Goal: Task Accomplishment & Management: Use online tool/utility

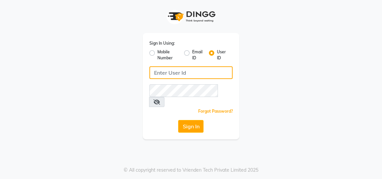
click at [180, 74] on input "Username" at bounding box center [190, 72] width 83 height 13
type input "gingerlinsalon"
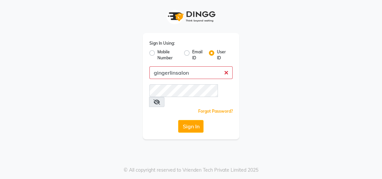
click at [178, 120] on button "Sign In" at bounding box center [190, 126] width 25 height 13
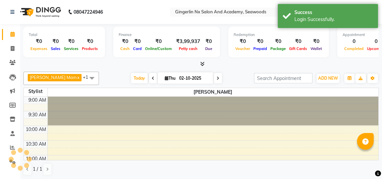
click at [17, 11] on img at bounding box center [40, 12] width 46 height 19
click at [12, 8] on link at bounding box center [13, 12] width 7 height 19
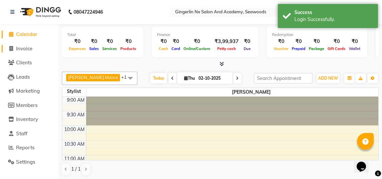
click at [21, 49] on span "Invoice" at bounding box center [24, 48] width 16 height 6
select select "service"
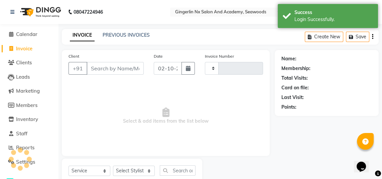
type input "0803"
select select "480"
select select "membership"
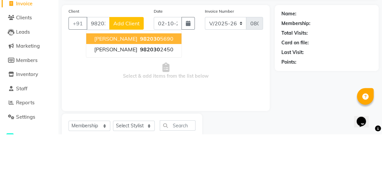
click at [142, 96] on span "982030" at bounding box center [150, 94] width 20 height 7
type input "9820302450"
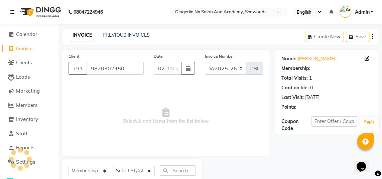
select select "1: Object"
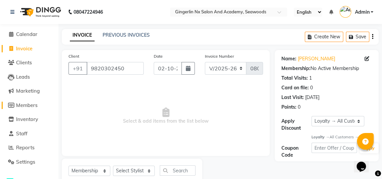
click at [36, 107] on span "Members" at bounding box center [26, 105] width 21 height 6
select select
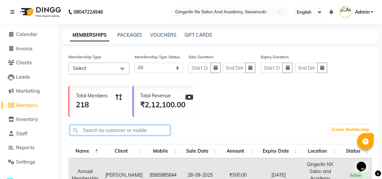
click at [113, 129] on input "text" at bounding box center [120, 130] width 100 height 10
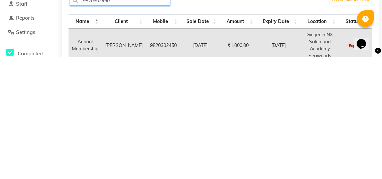
scroll to position [23, 0]
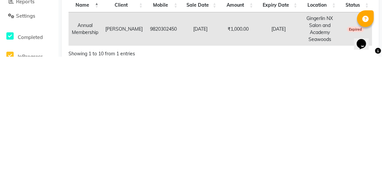
type input "9820302450"
